Goal: Information Seeking & Learning: Compare options

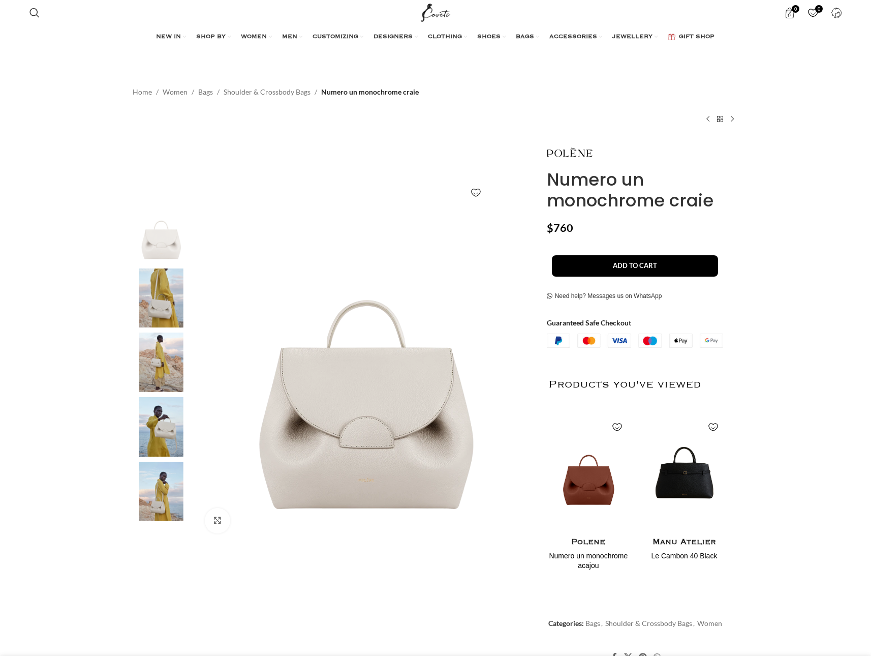
click at [598, 533] on img "1 / 2" at bounding box center [588, 594] width 81 height 122
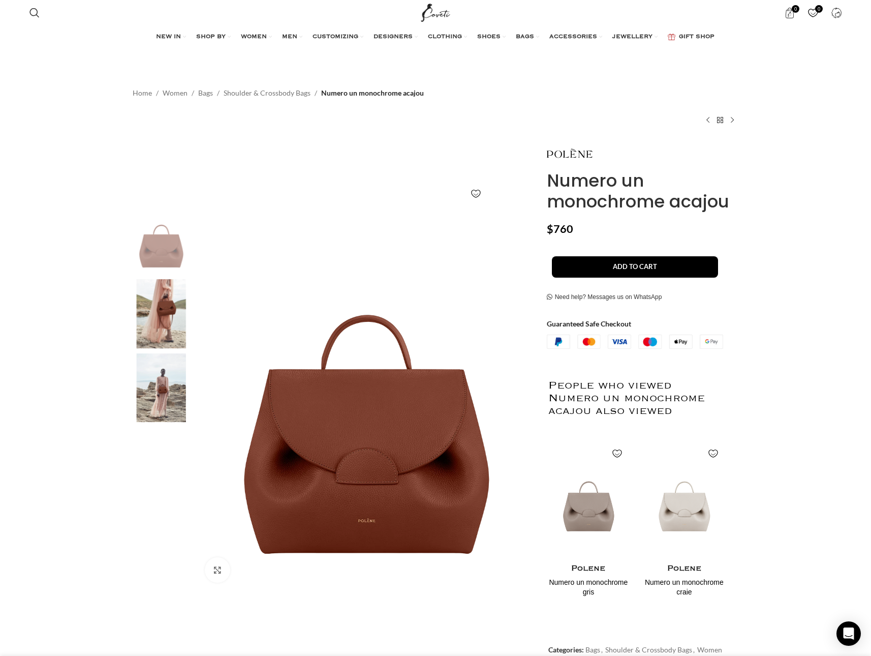
click at [181, 240] on img "1 / 3" at bounding box center [161, 239] width 62 height 69
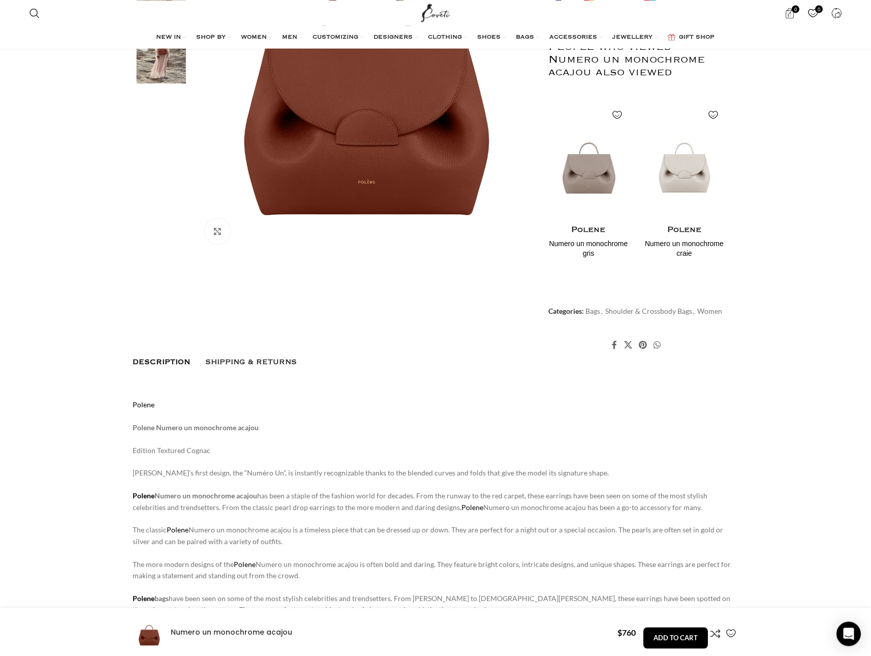
scroll to position [464, 0]
